Goal: Navigation & Orientation: Find specific page/section

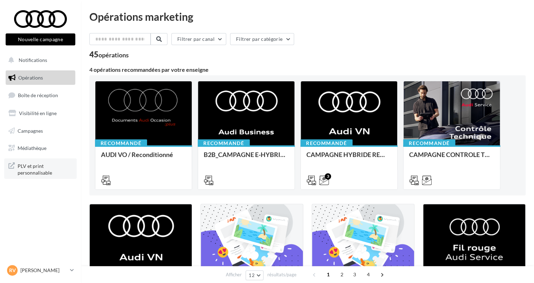
click at [36, 172] on span "PLV et print personnalisable" at bounding box center [45, 168] width 55 height 15
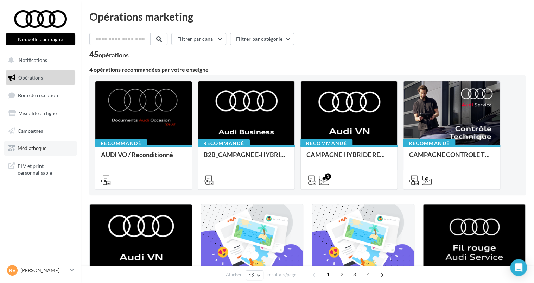
click at [33, 145] on link "Médiathèque" at bounding box center [40, 148] width 72 height 15
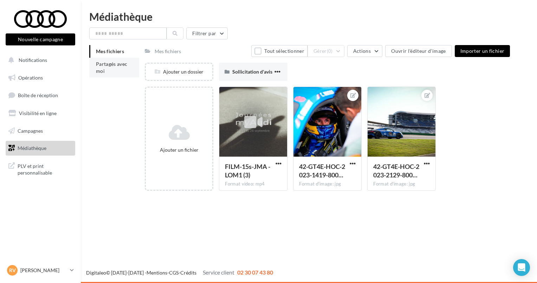
click at [118, 67] on li "Partagés avec moi" at bounding box center [114, 68] width 50 height 20
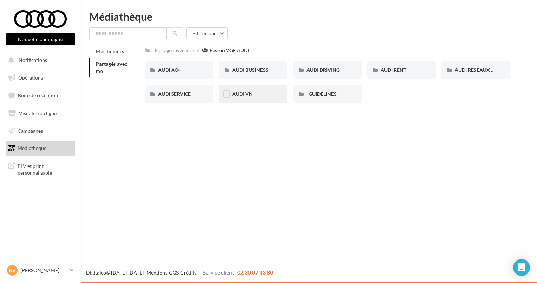
click at [255, 92] on div "AUDI VN" at bounding box center [253, 93] width 42 height 7
click at [148, 37] on input "text" at bounding box center [127, 33] width 77 height 12
click at [126, 37] on input "****" at bounding box center [127, 33] width 77 height 12
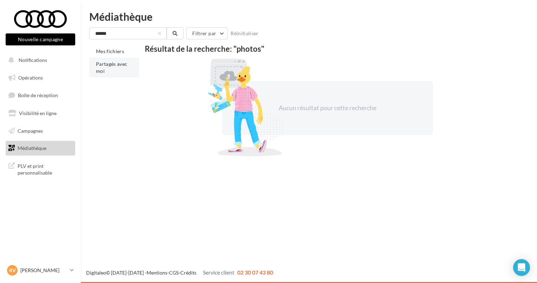
click at [111, 66] on span "Partagés avec moi" at bounding box center [112, 67] width 32 height 13
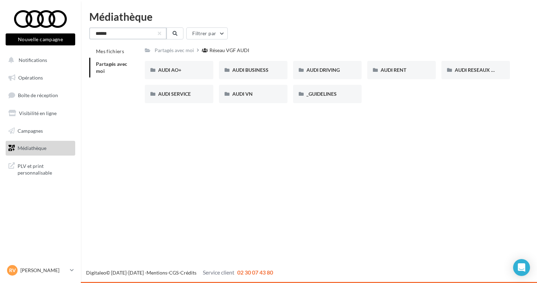
click at [122, 34] on input "******" at bounding box center [127, 33] width 77 height 12
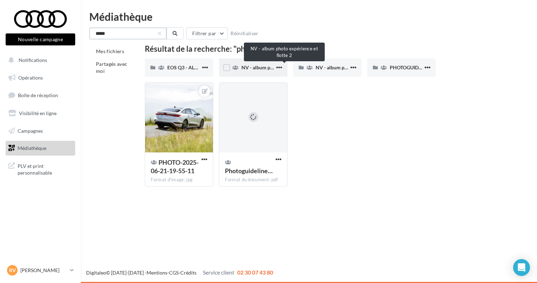
type input "*****"
click at [253, 68] on span "NV - album photo expérience et flotte 2" at bounding box center [285, 67] width 86 height 6
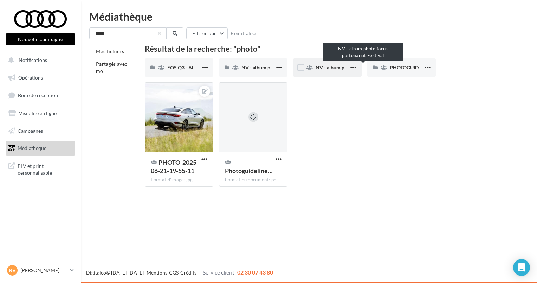
click at [330, 67] on span "NV - album photo focus partenariat Festival" at bounding box center [364, 67] width 96 height 6
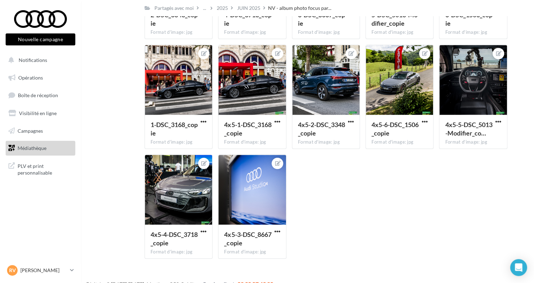
scroll to position [137, 0]
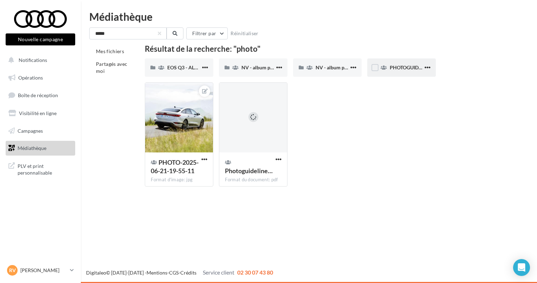
click at [408, 62] on div "PHOTOGUIDELINE" at bounding box center [401, 67] width 69 height 18
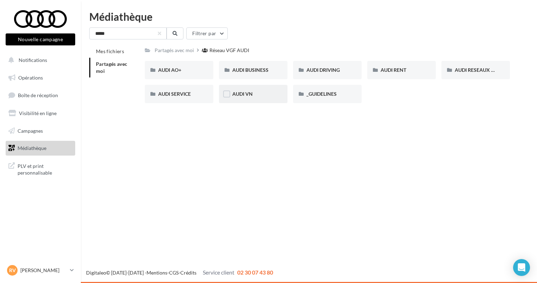
click at [253, 97] on div "AUDI VN" at bounding box center [253, 93] width 42 height 7
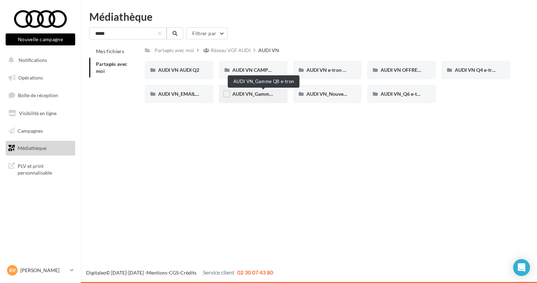
click at [265, 92] on span "AUDI VN_Gamme Q8 e-tron" at bounding box center [263, 94] width 62 height 6
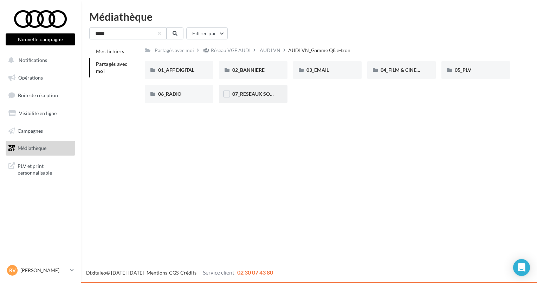
click at [252, 91] on div "07_RESEAUX SOCIAUX" at bounding box center [253, 93] width 42 height 7
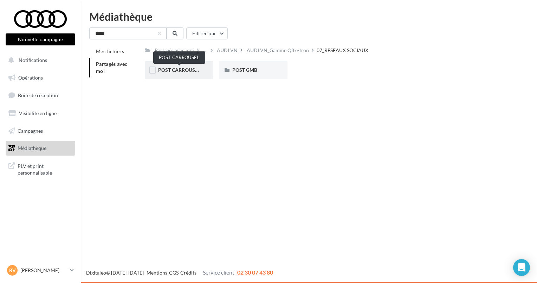
click at [196, 72] on span "POST CARROUSEL" at bounding box center [179, 70] width 42 height 6
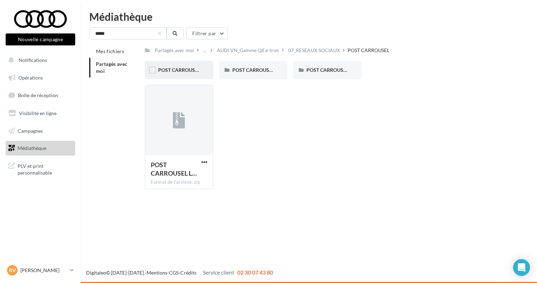
click at [185, 75] on div "POST CARROUSEL_LOM1" at bounding box center [179, 70] width 69 height 18
click at [273, 67] on div "POST CARROUSEL_LOM2" at bounding box center [253, 69] width 42 height 7
click at [344, 70] on span "POST CARROUSEL_LOM3" at bounding box center [336, 70] width 58 height 6
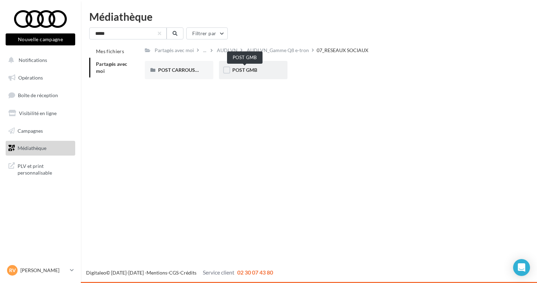
click at [256, 69] on span "POST GMB" at bounding box center [244, 70] width 25 height 6
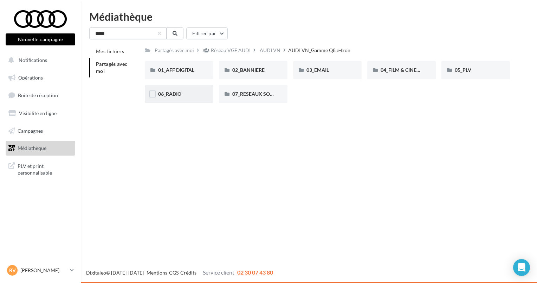
click at [182, 95] on div "06_RADIO" at bounding box center [179, 93] width 42 height 7
click at [393, 63] on div "04_FILM & CINEMA" at bounding box center [401, 70] width 69 height 18
click at [185, 66] on div "01_AFF DIGITAL" at bounding box center [179, 70] width 69 height 18
click at [463, 66] on div "05_PLV" at bounding box center [476, 70] width 69 height 18
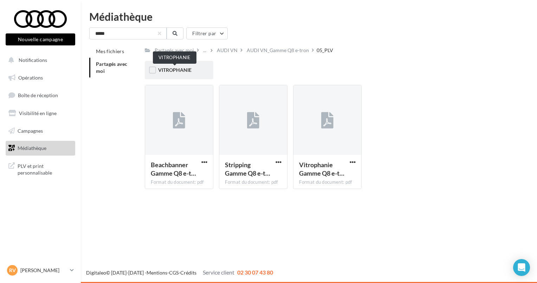
click at [188, 69] on span "VITROPHANIE" at bounding box center [174, 70] width 33 height 6
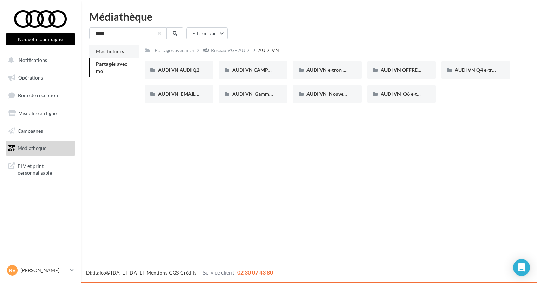
click at [117, 53] on span "Mes fichiers" at bounding box center [110, 51] width 28 height 6
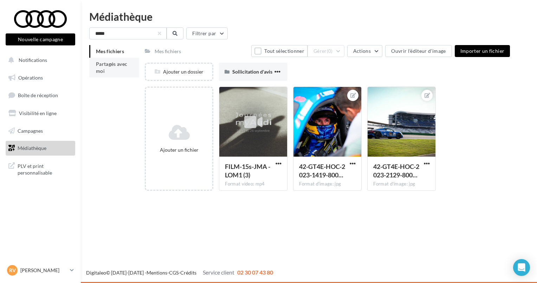
click at [117, 69] on li "Partagés avec moi" at bounding box center [114, 68] width 50 height 20
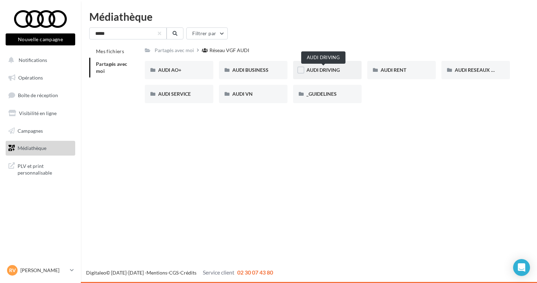
click at [333, 71] on span "AUDI DRIVING" at bounding box center [323, 70] width 33 height 6
click at [398, 64] on div "AUDI RENT" at bounding box center [401, 70] width 69 height 18
